Goal: Transaction & Acquisition: Purchase product/service

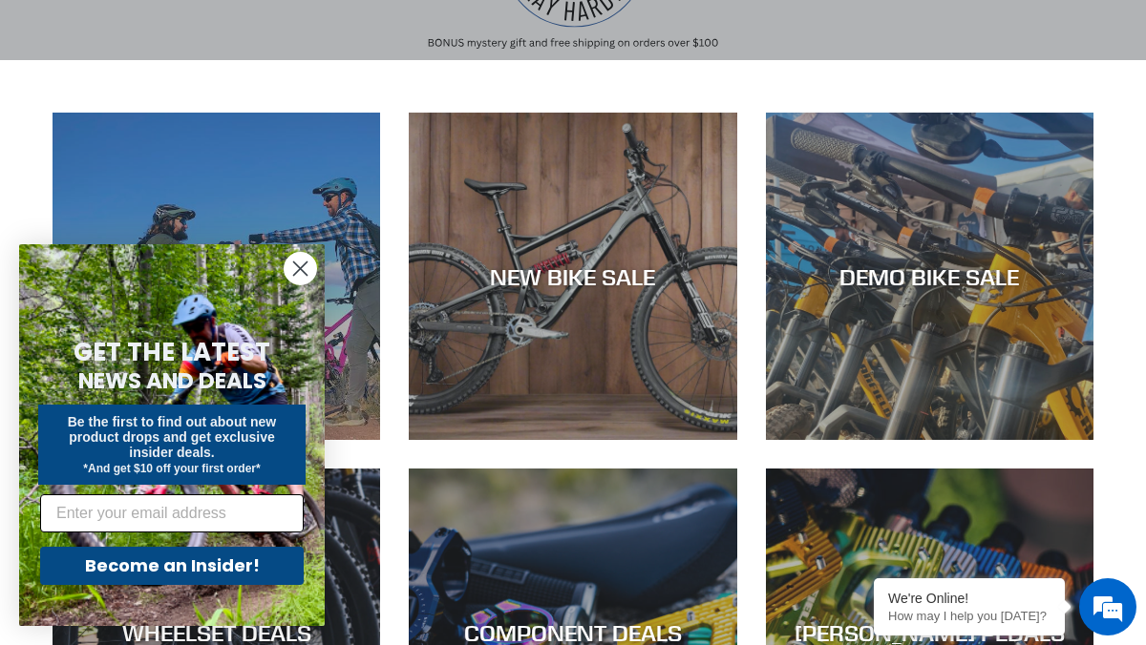
click at [190, 513] on input "Email" at bounding box center [171, 514] width 263 height 38
type input "natjo20012002@yahoo.com"
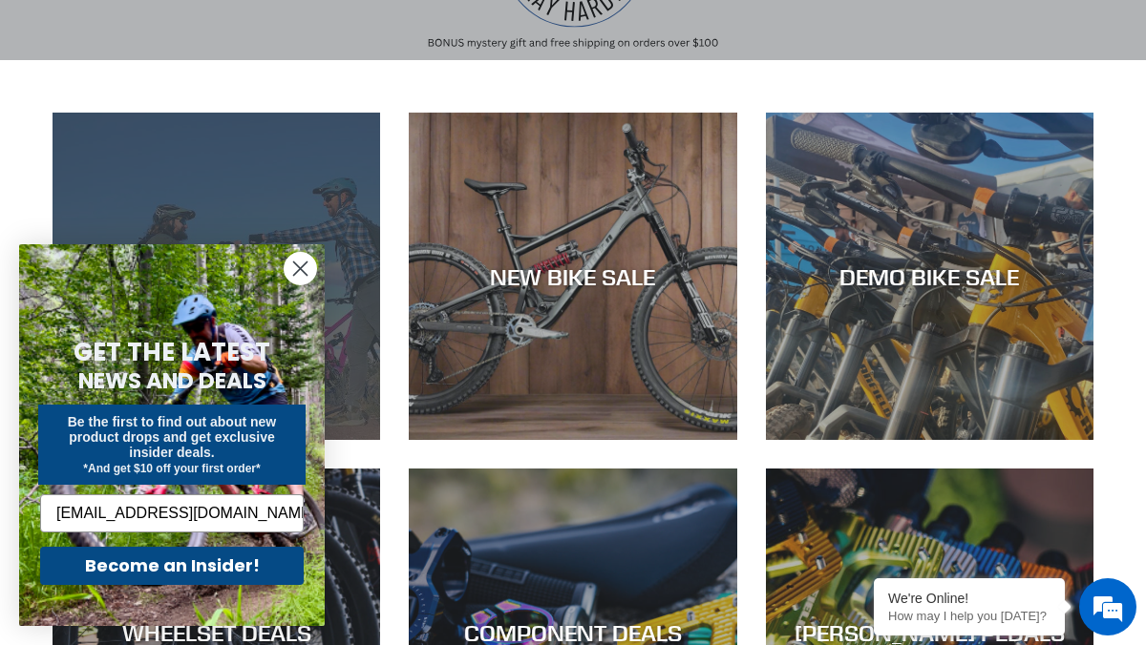
click at [179, 568] on button "Become an Insider!" at bounding box center [171, 566] width 263 height 38
click at [192, 565] on div "Become an Insider!" at bounding box center [171, 566] width 267 height 48
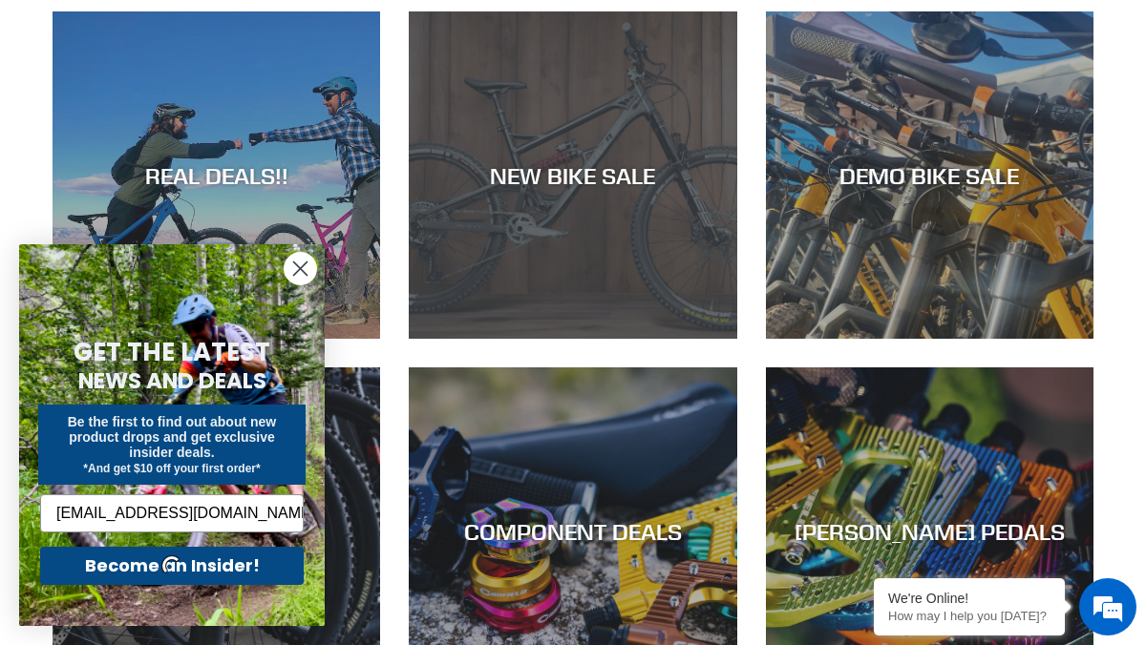
click at [724, 181] on div "NEW BIKE SALE" at bounding box center [572, 175] width 327 height 28
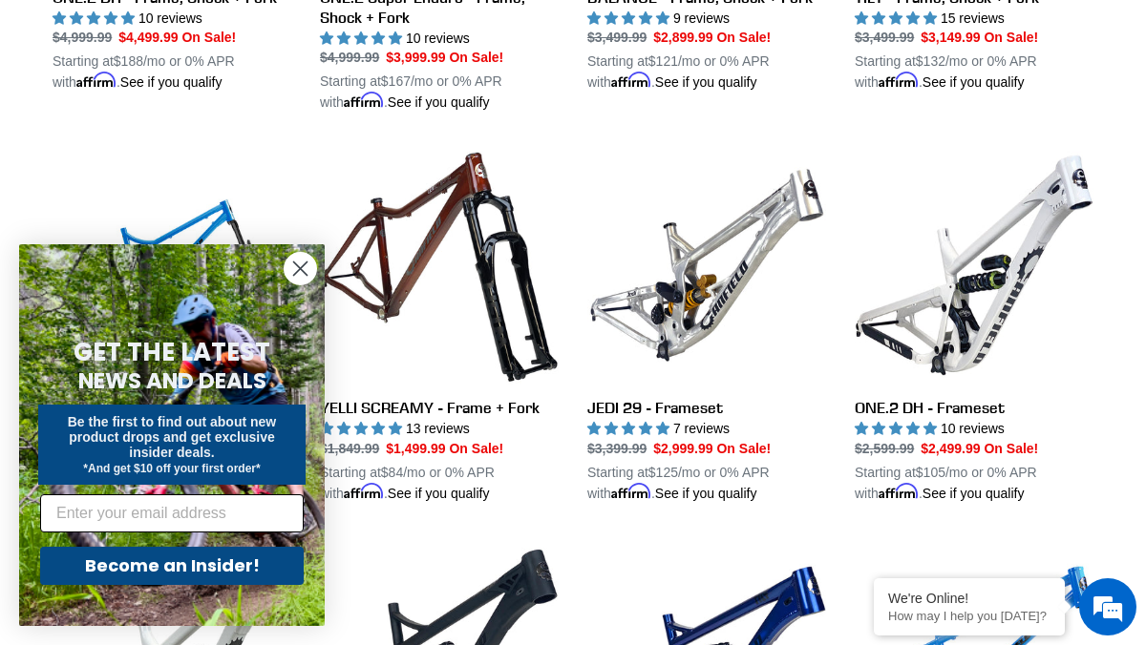
scroll to position [2503, 0]
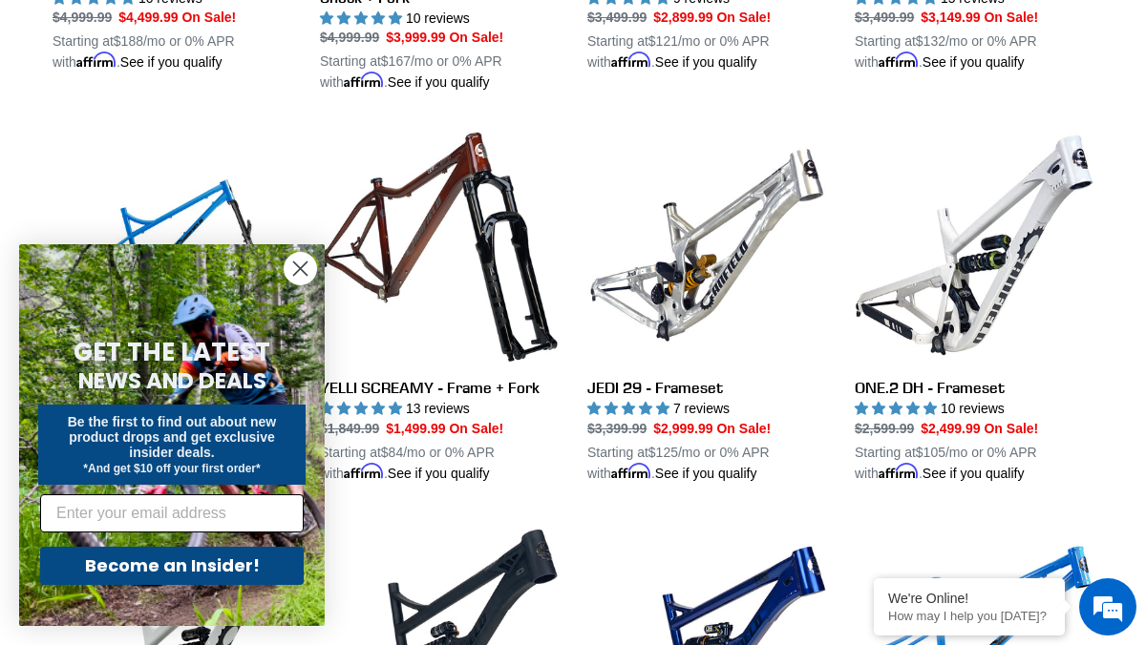
click at [218, 514] on input "Email" at bounding box center [171, 514] width 263 height 38
type input "natjo20012002@yahoo.com"
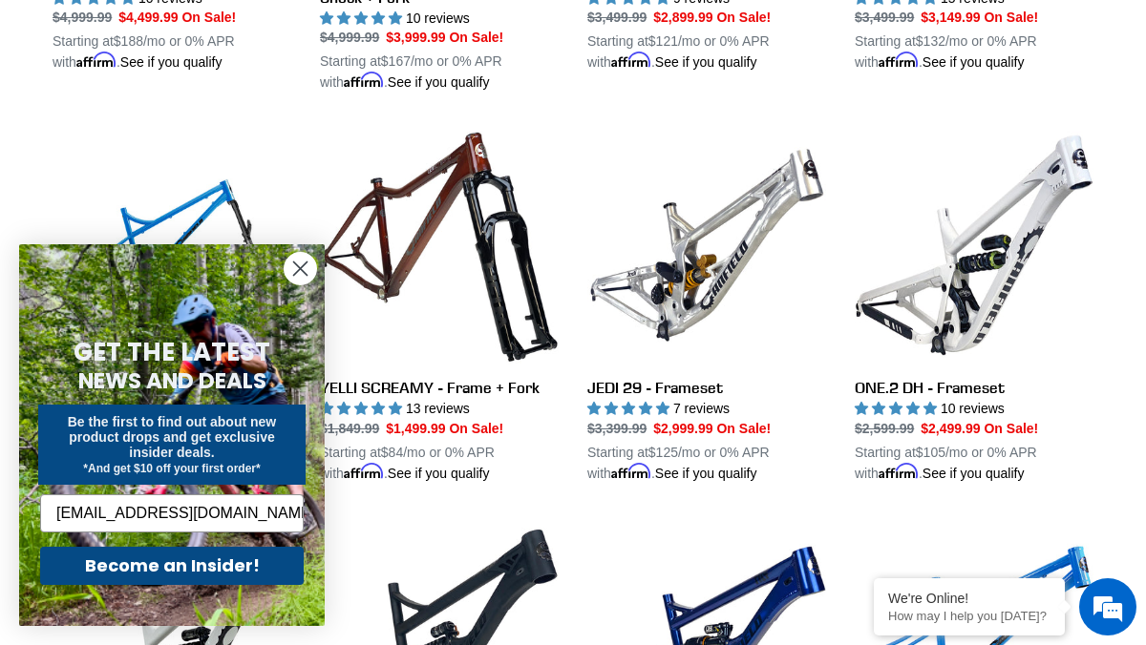
click at [177, 566] on button "Become an Insider!" at bounding box center [171, 566] width 263 height 38
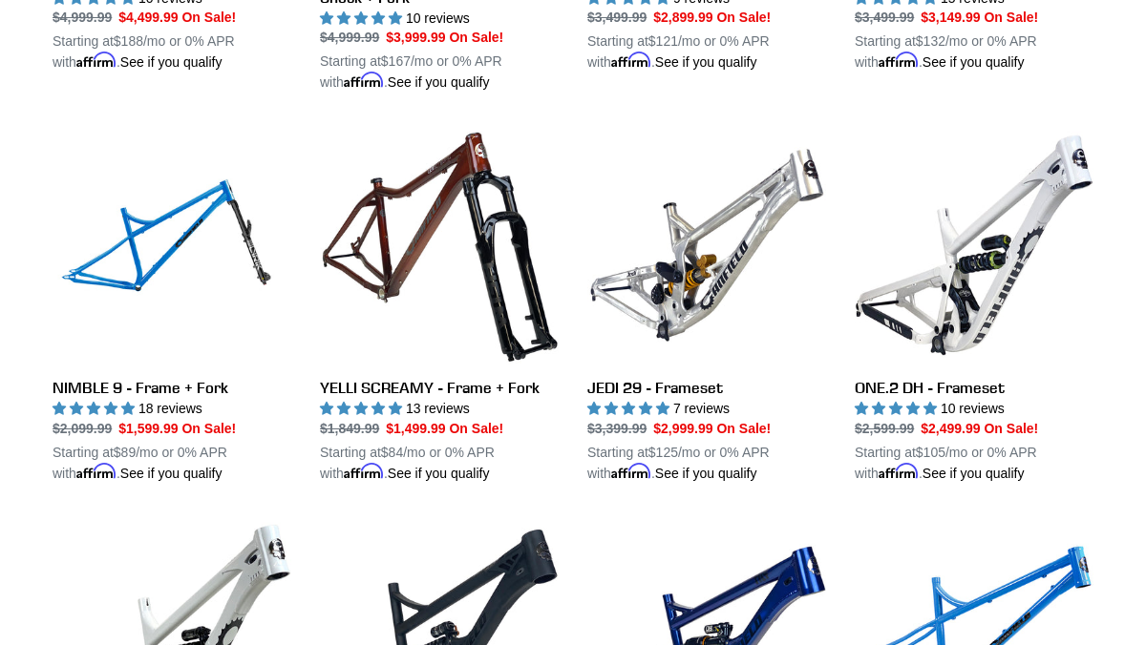
scroll to position [0, 0]
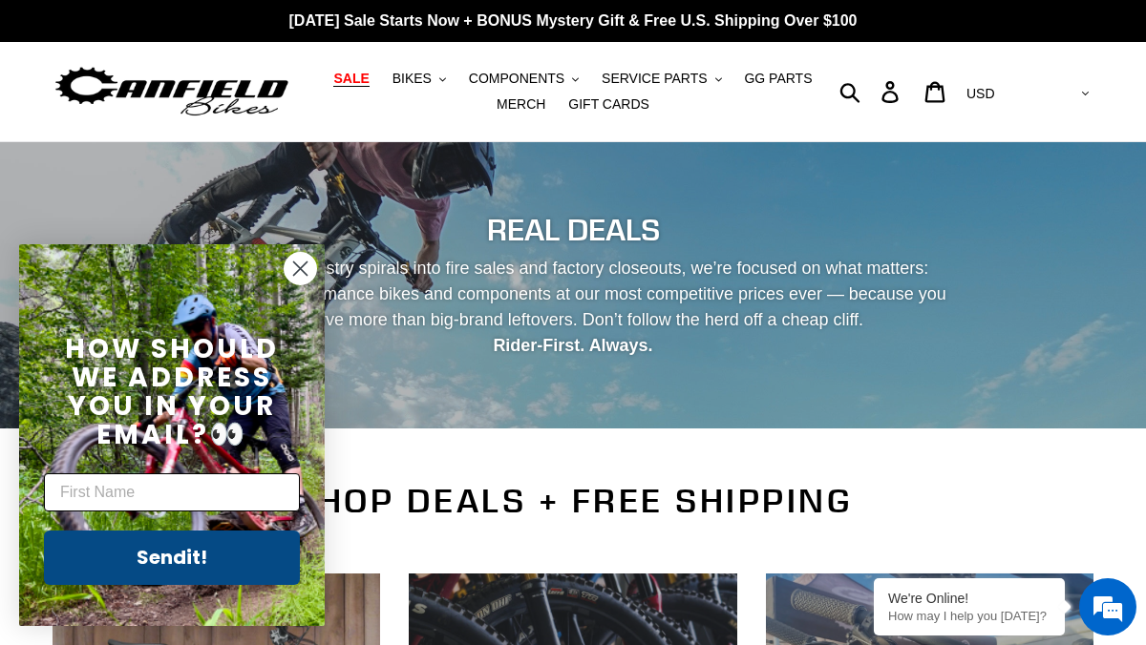
click at [168, 483] on input "First Name" at bounding box center [172, 493] width 256 height 38
type input "Nathan"
click at [188, 554] on button "Sendit!" at bounding box center [172, 558] width 256 height 54
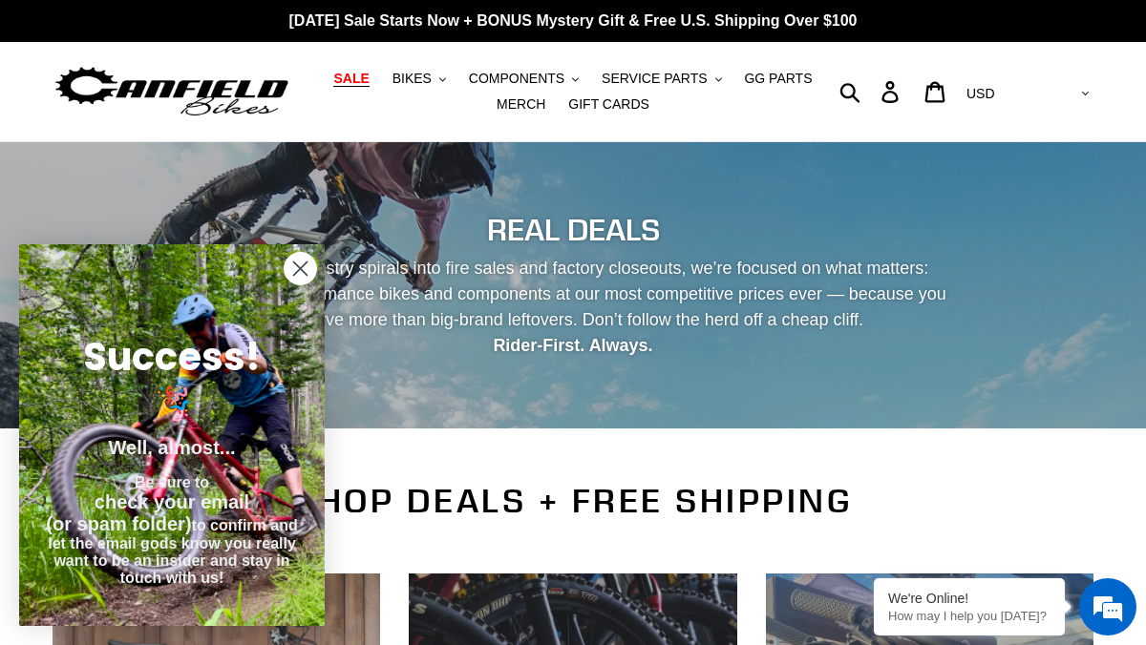
click at [304, 264] on icon "Close dialog" at bounding box center [300, 269] width 13 height 13
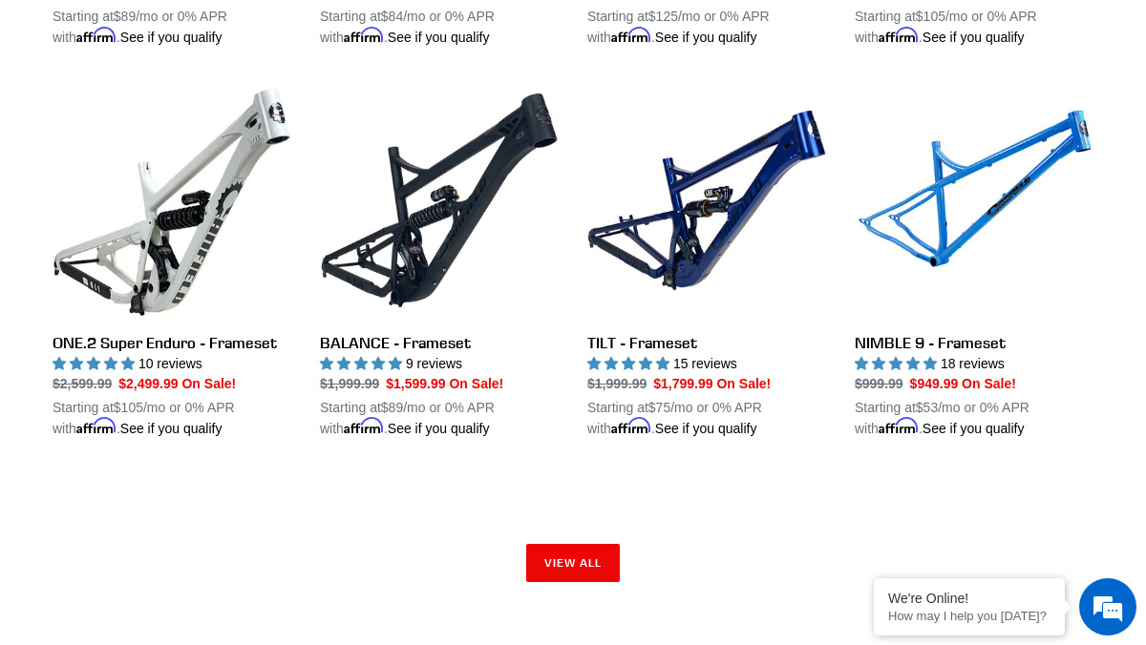
scroll to position [2964, 0]
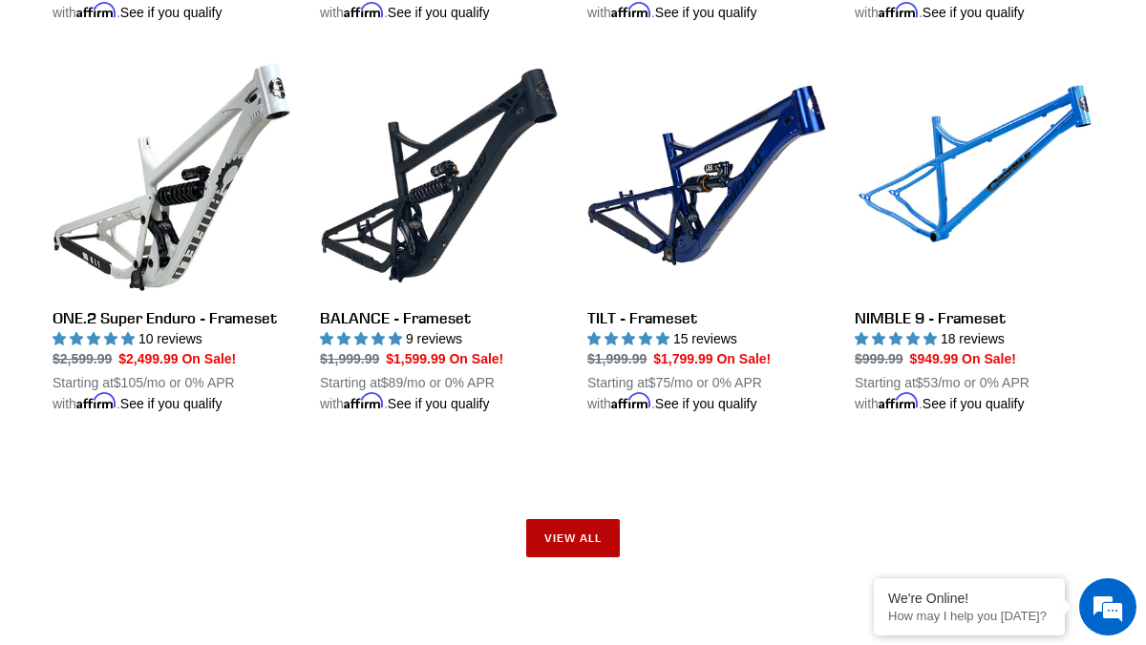
click at [553, 519] on link "View all" at bounding box center [573, 538] width 94 height 38
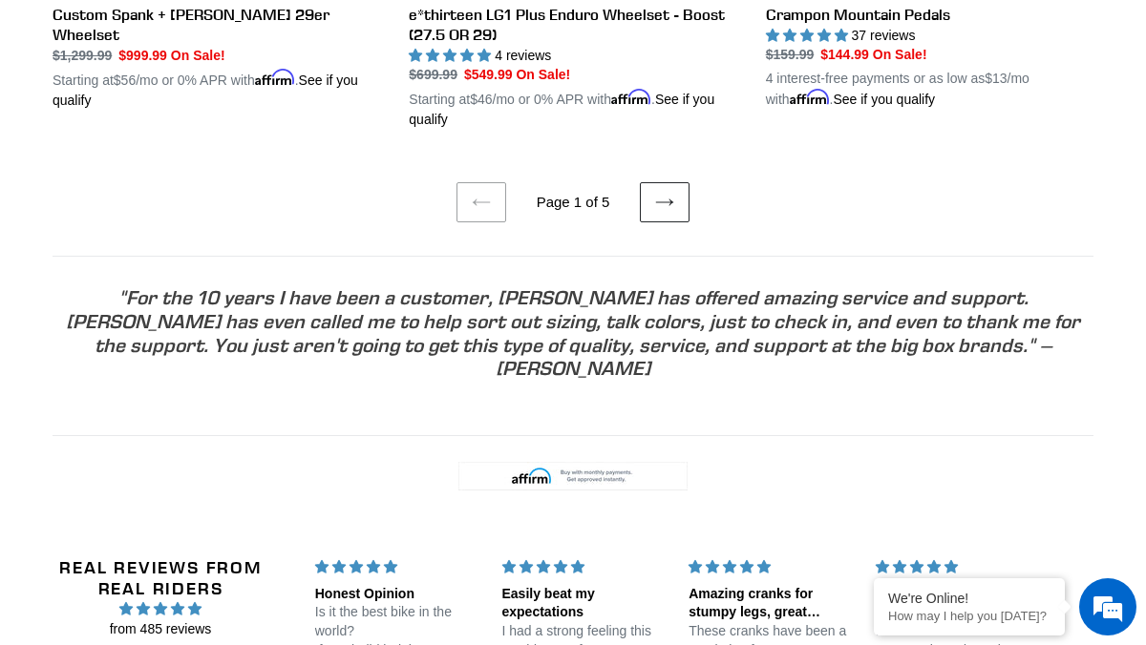
click at [673, 196] on link "Next page" at bounding box center [665, 202] width 50 height 40
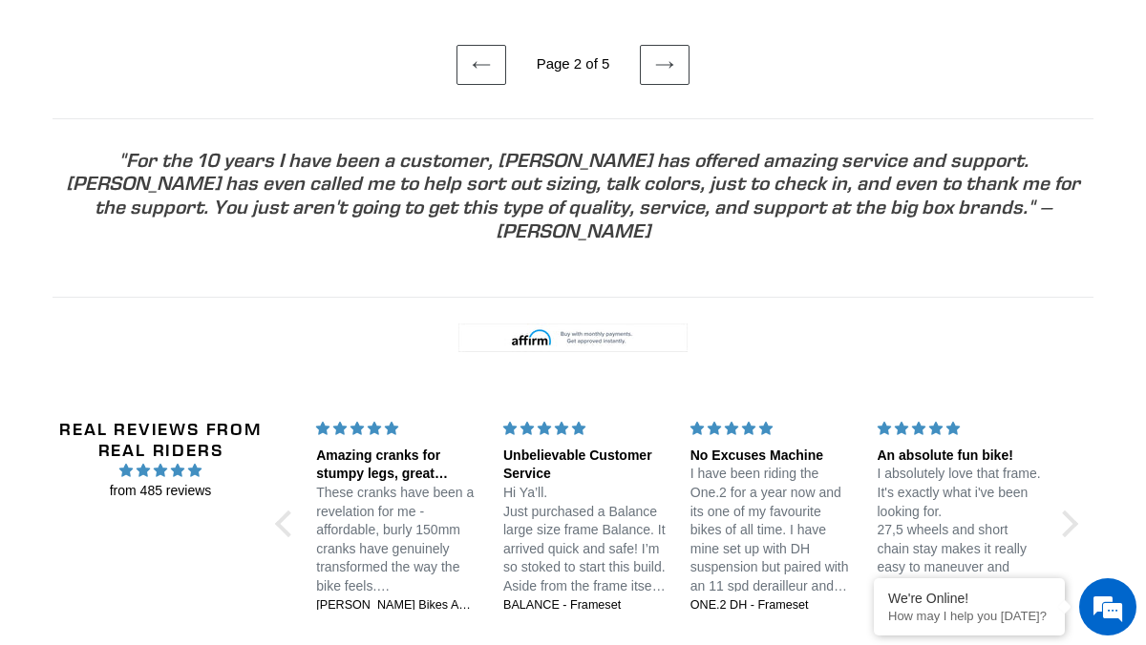
scroll to position [4473, 0]
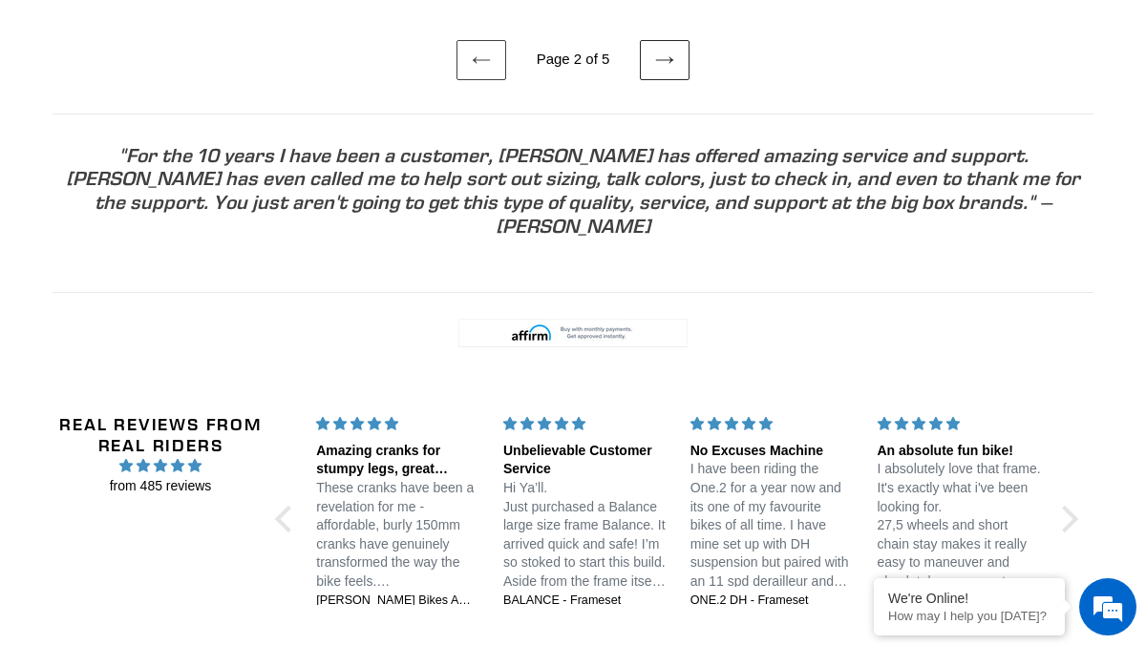
click at [663, 63] on icon at bounding box center [664, 59] width 17 height 7
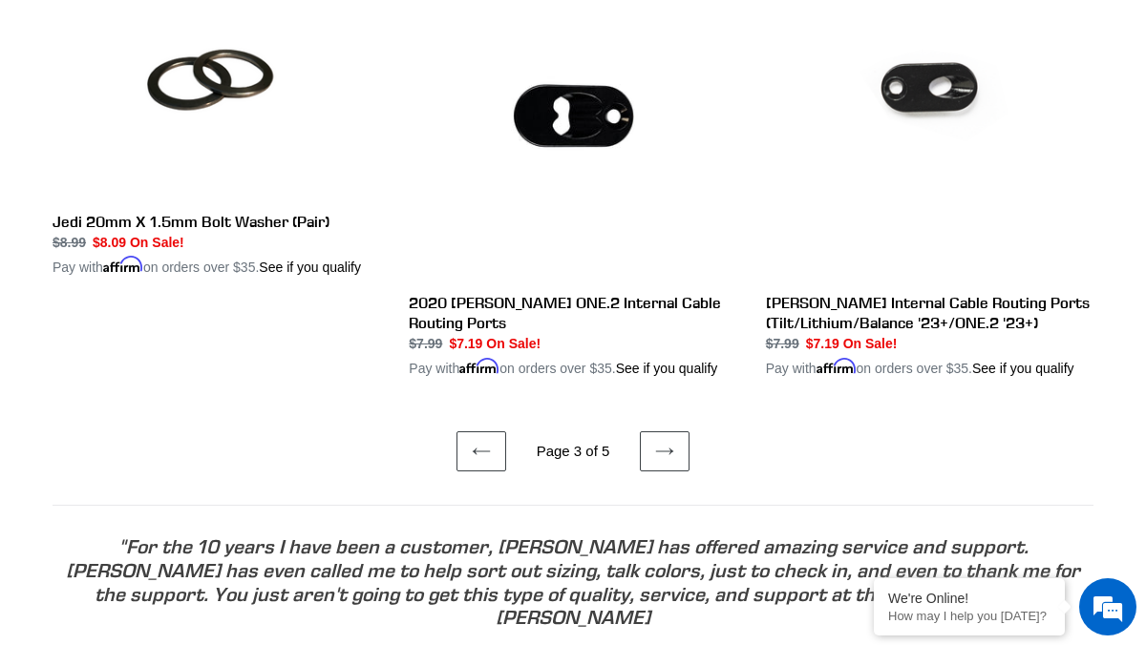
scroll to position [3891, 0]
